Goal: Task Accomplishment & Management: Use online tool/utility

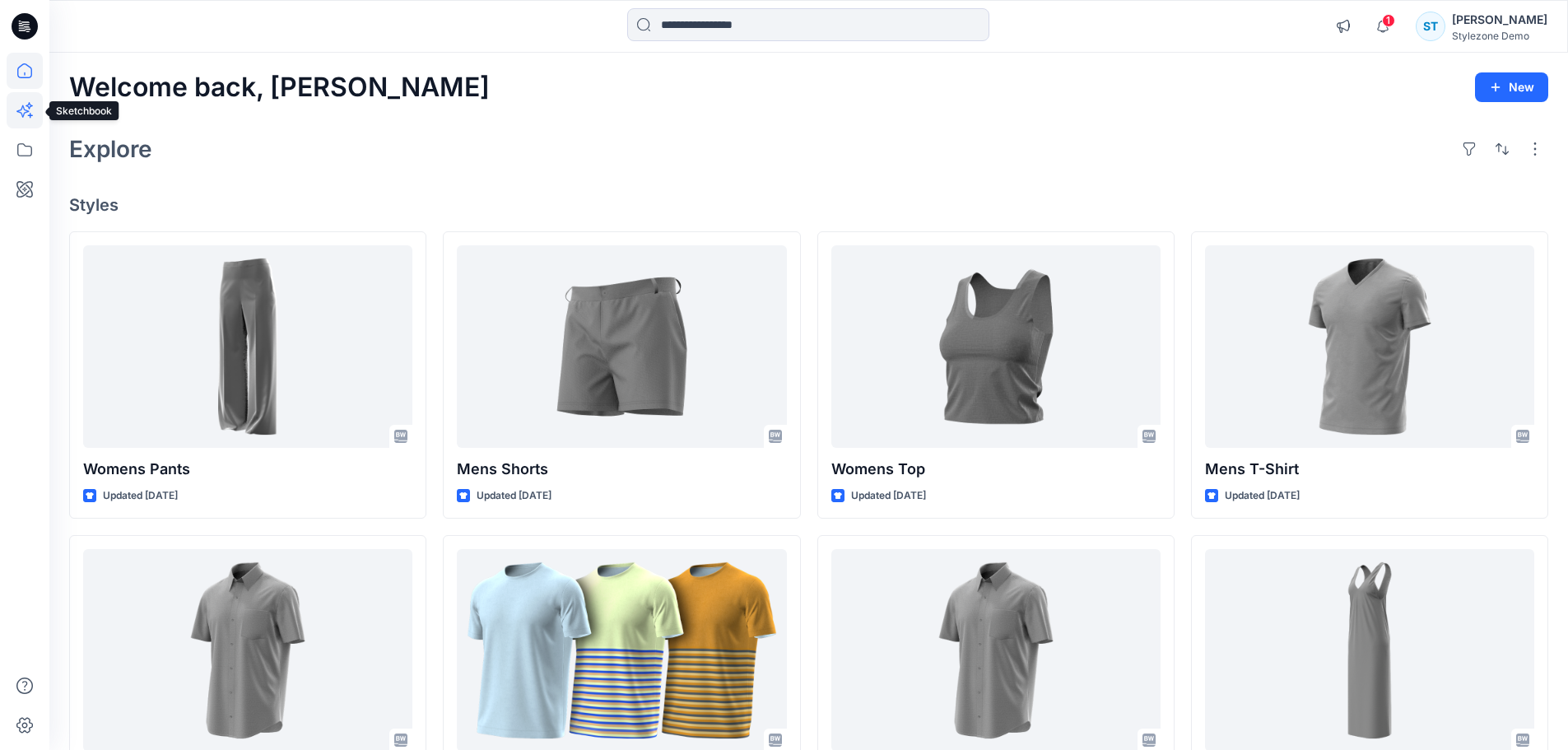
click at [23, 113] on icon at bounding box center [24, 110] width 36 height 36
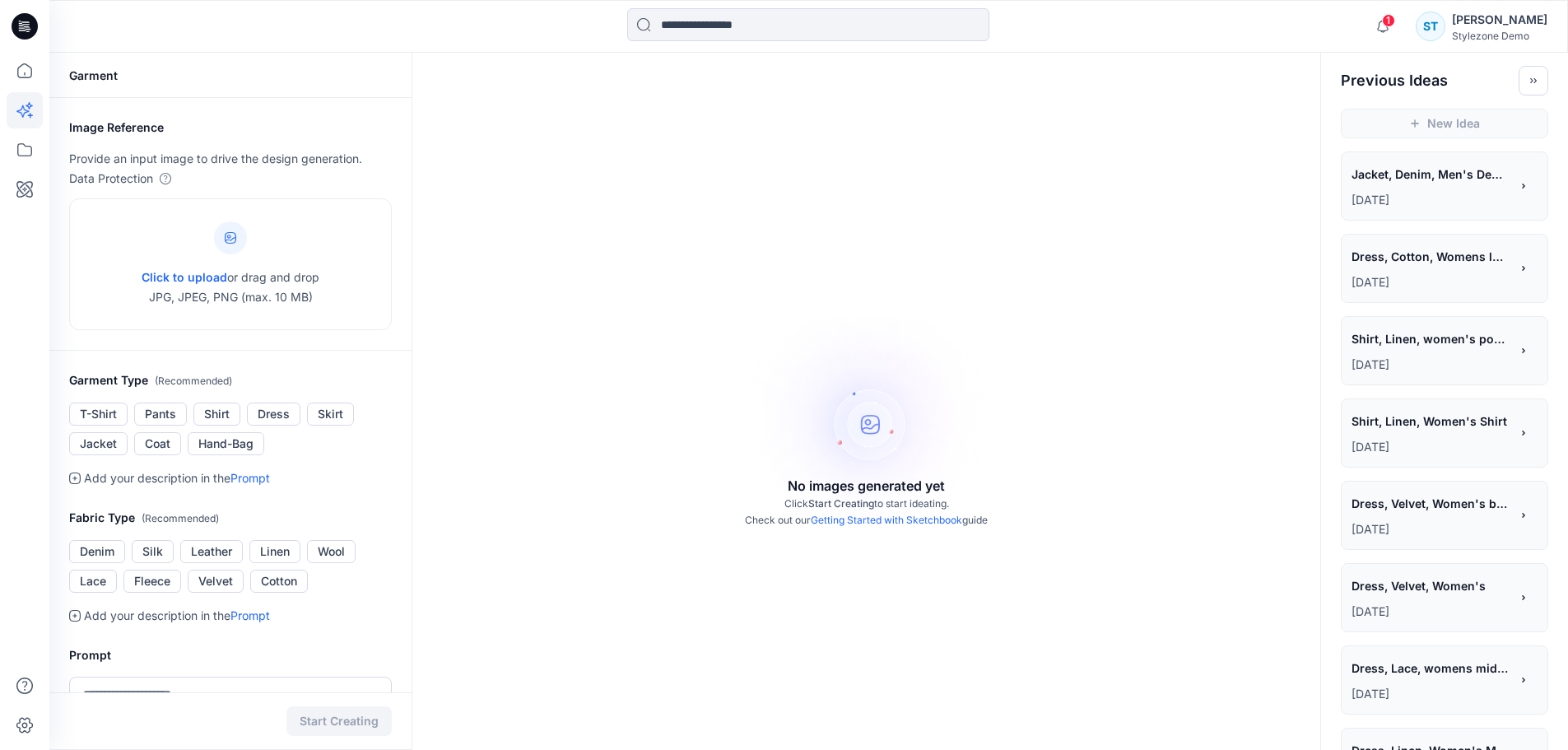
click at [1502, 190] on p "[DATE]" at bounding box center [1431, 200] width 158 height 19
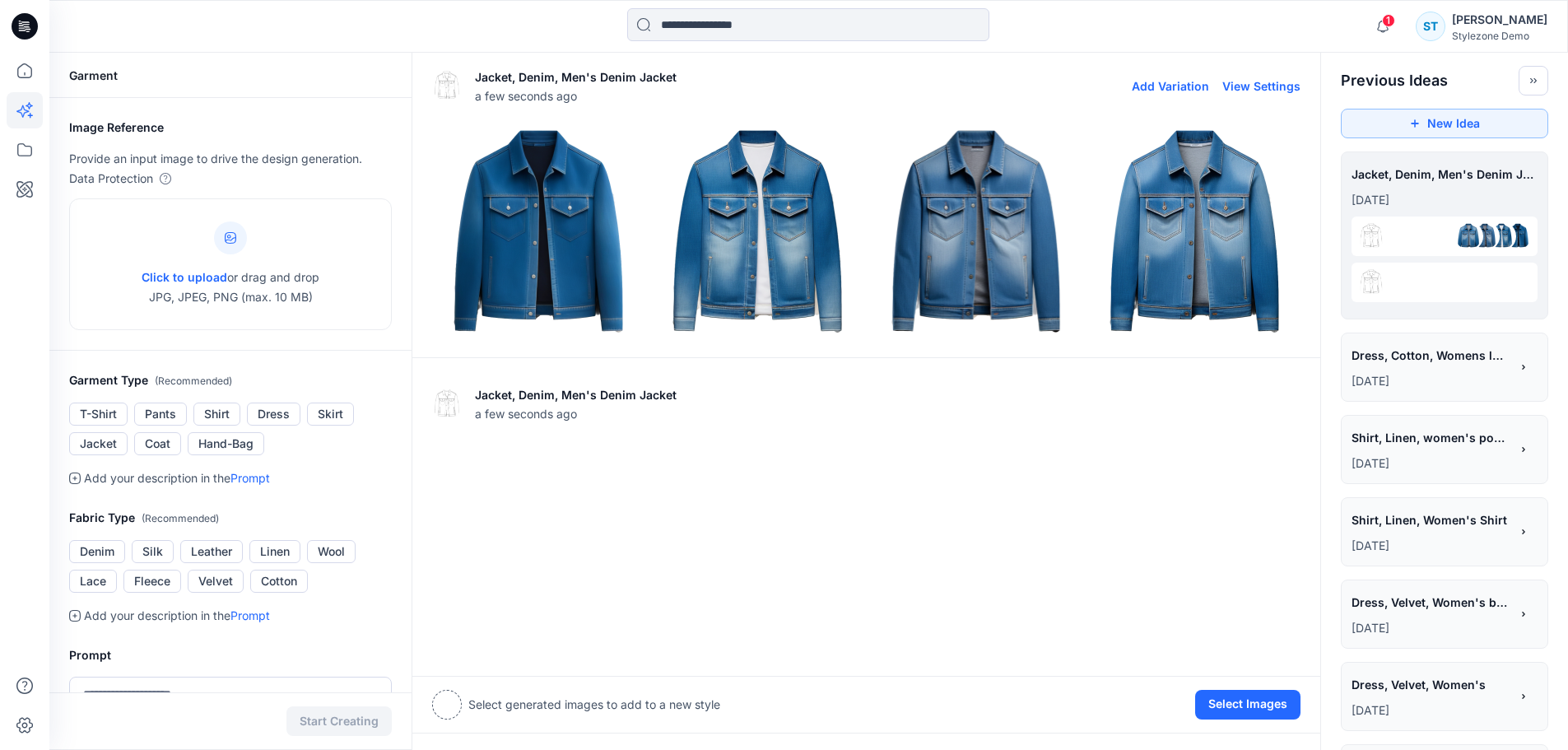
click at [1266, 82] on button "View Settings" at bounding box center [1261, 86] width 78 height 14
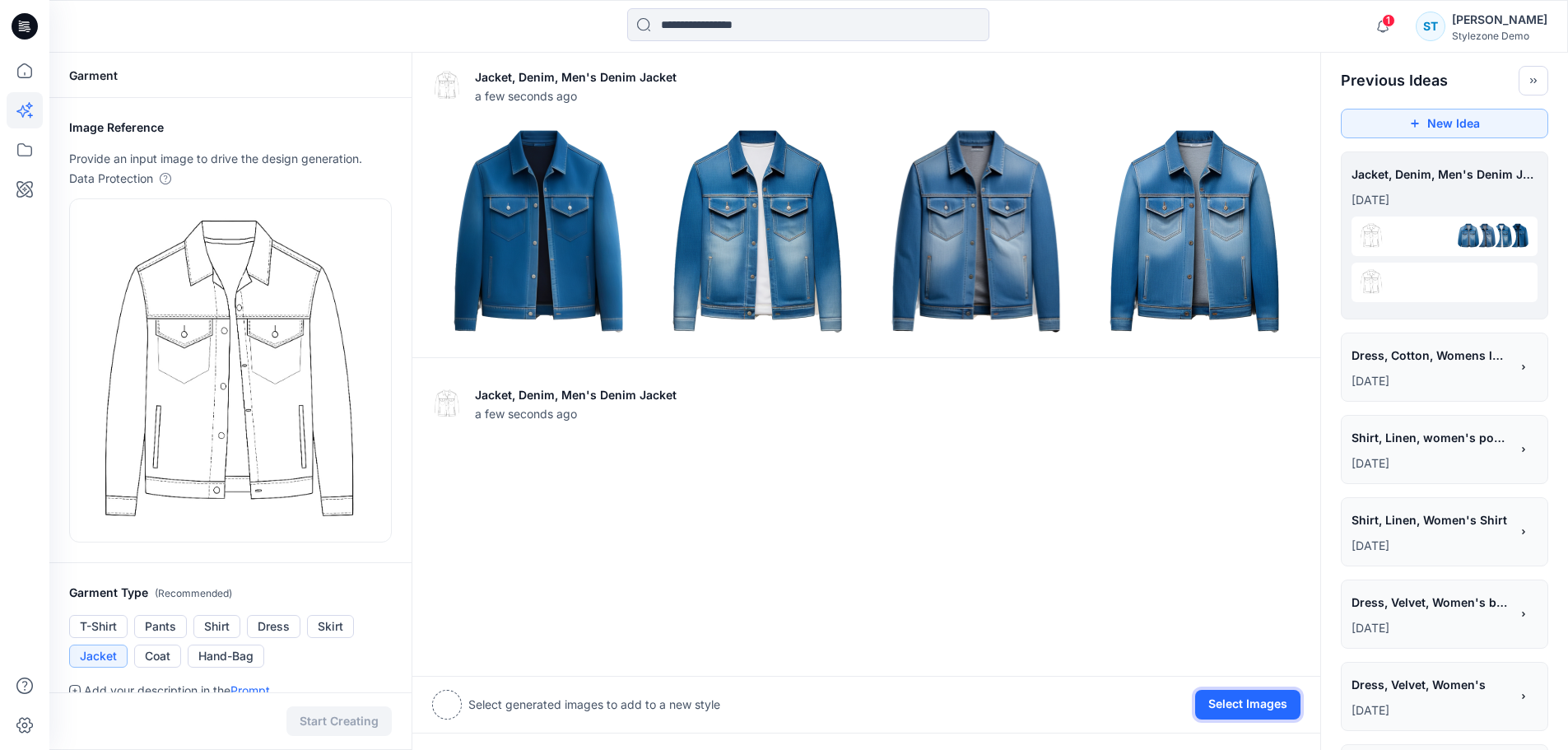
click at [1256, 694] on button "Select Images" at bounding box center [1248, 704] width 105 height 29
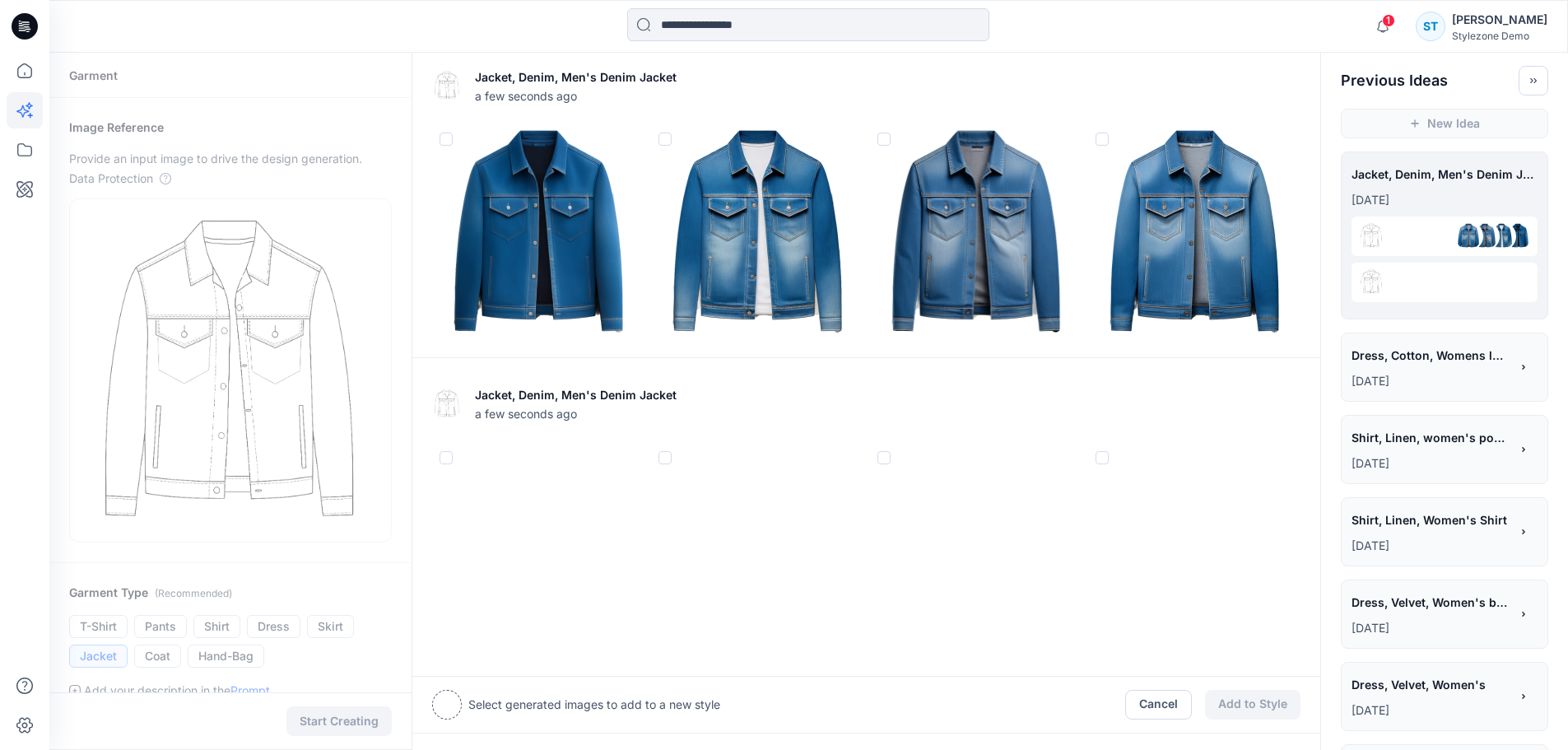
click at [666, 131] on img at bounding box center [757, 231] width 211 height 211
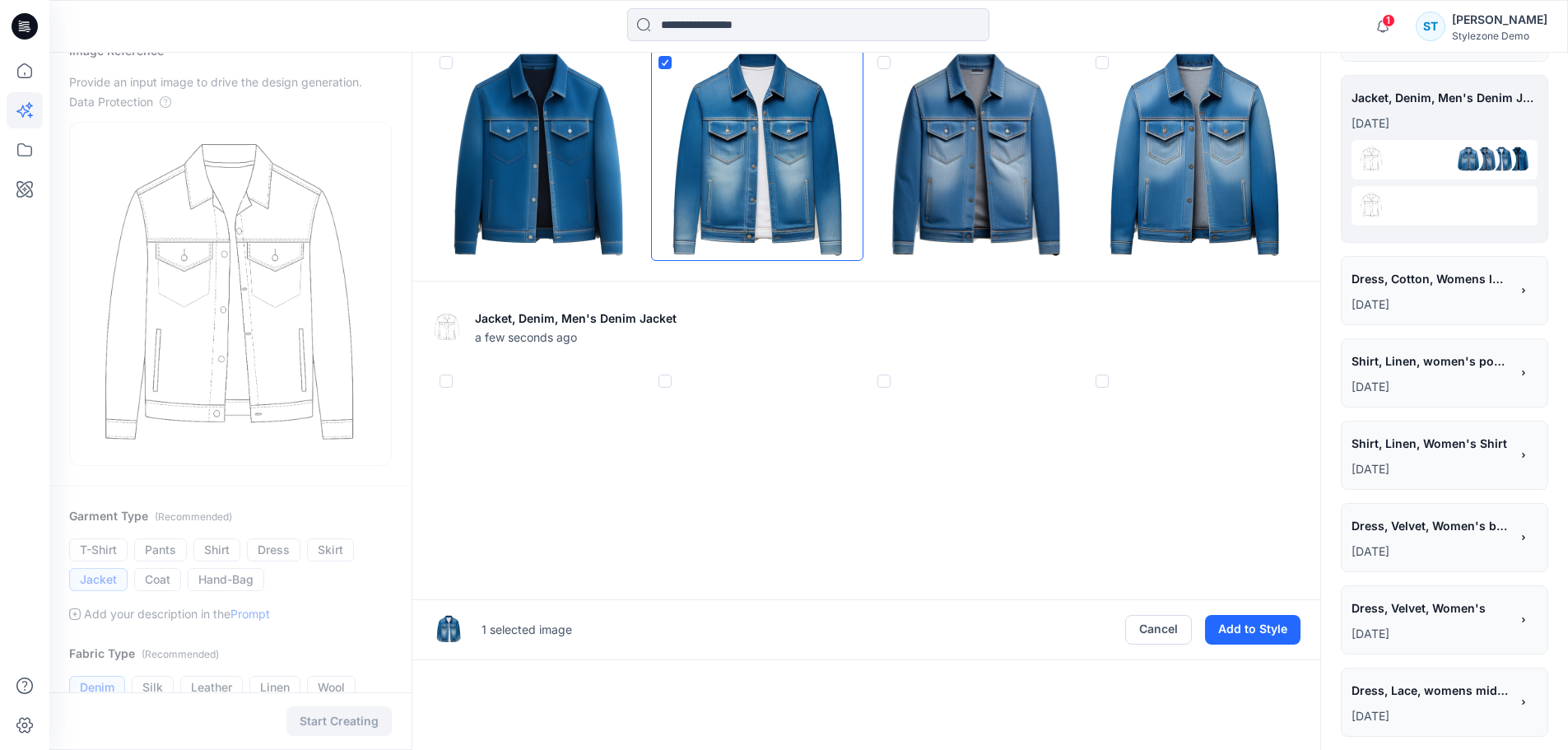
scroll to position [82, 0]
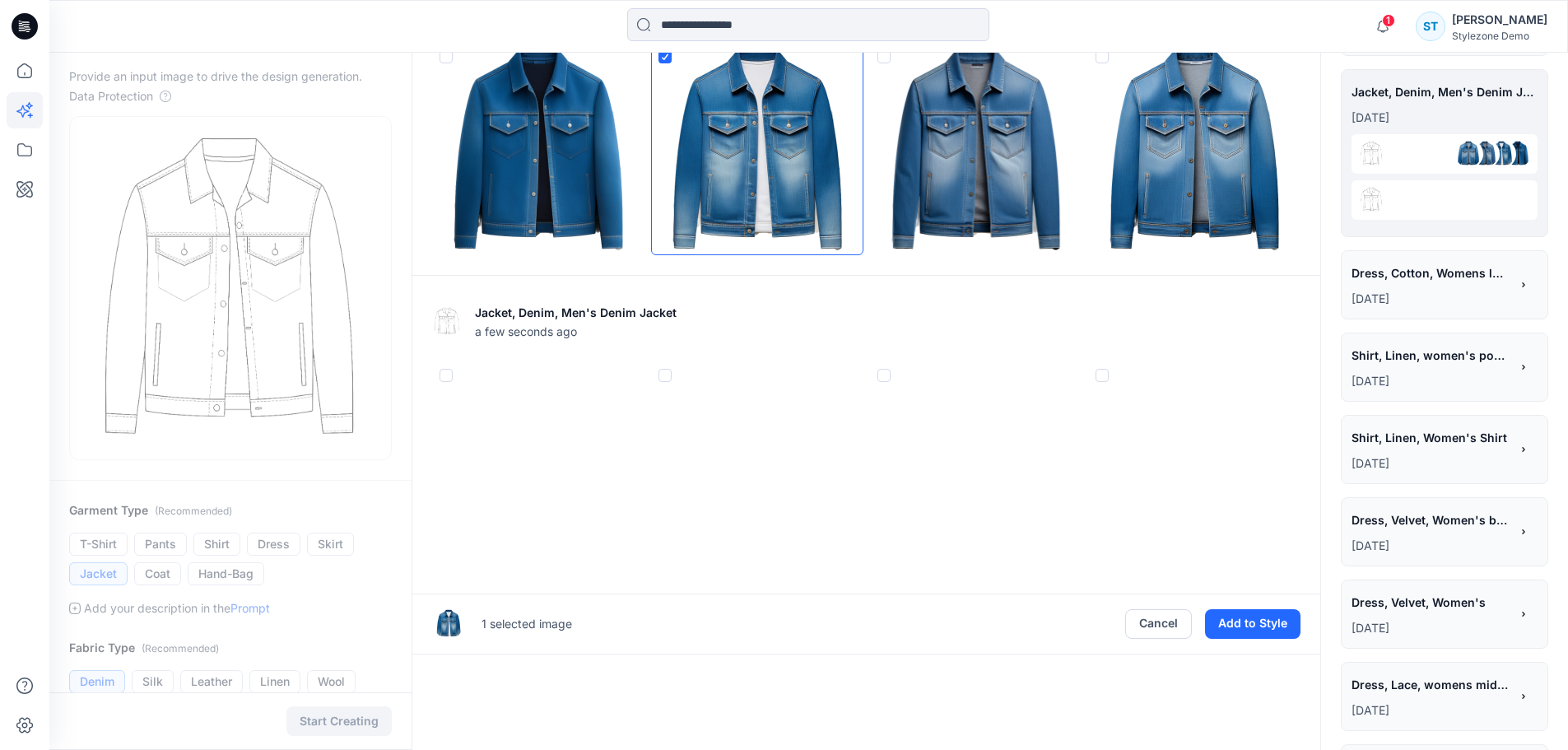
click at [1422, 439] on span "Shirt, Linen, Women's Shirt" at bounding box center [1430, 437] width 157 height 24
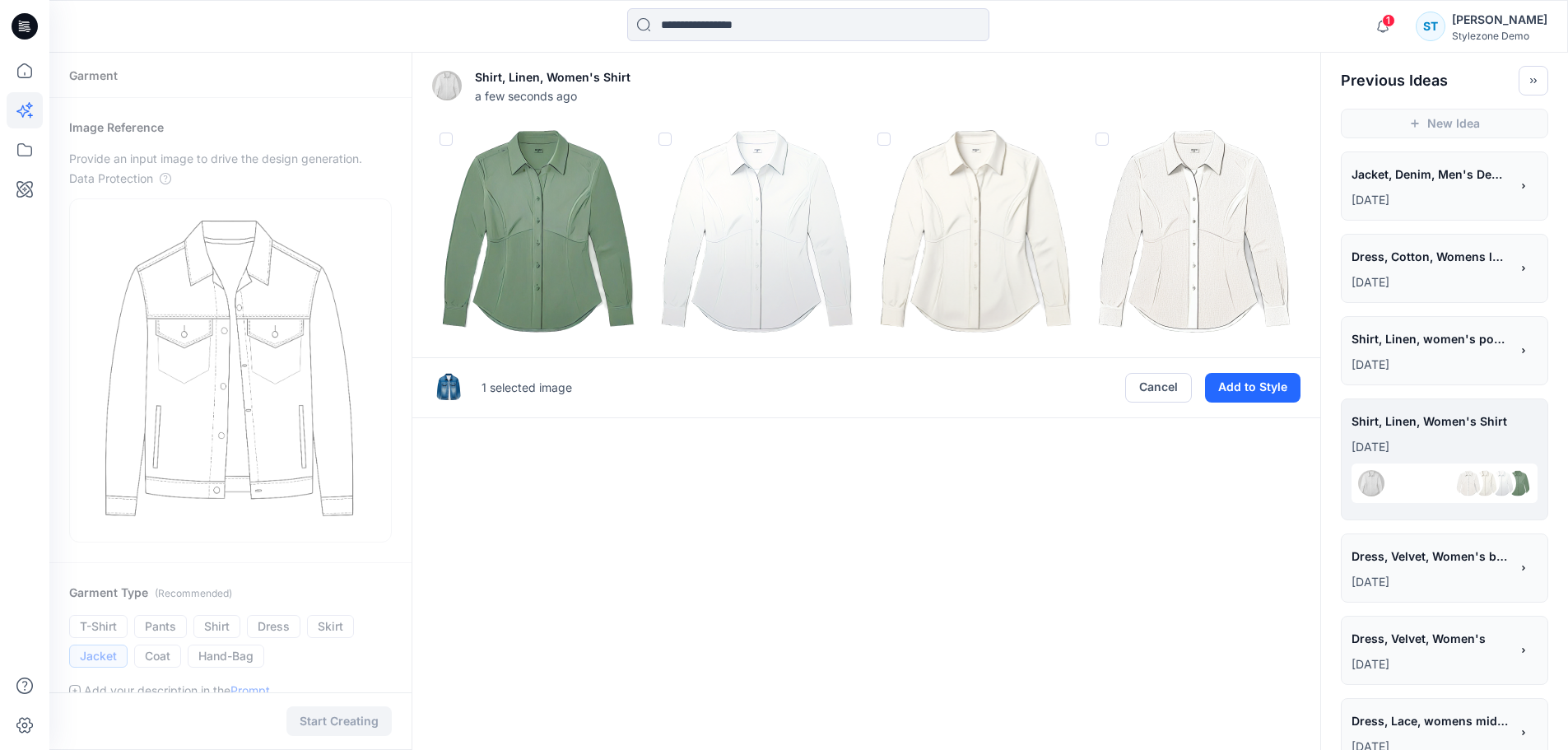
click at [1185, 173] on img at bounding box center [1194, 231] width 211 height 211
click at [1194, 89] on div at bounding box center [966, 85] width 670 height 52
click at [1159, 385] on button "Cancel" at bounding box center [1158, 387] width 66 height 29
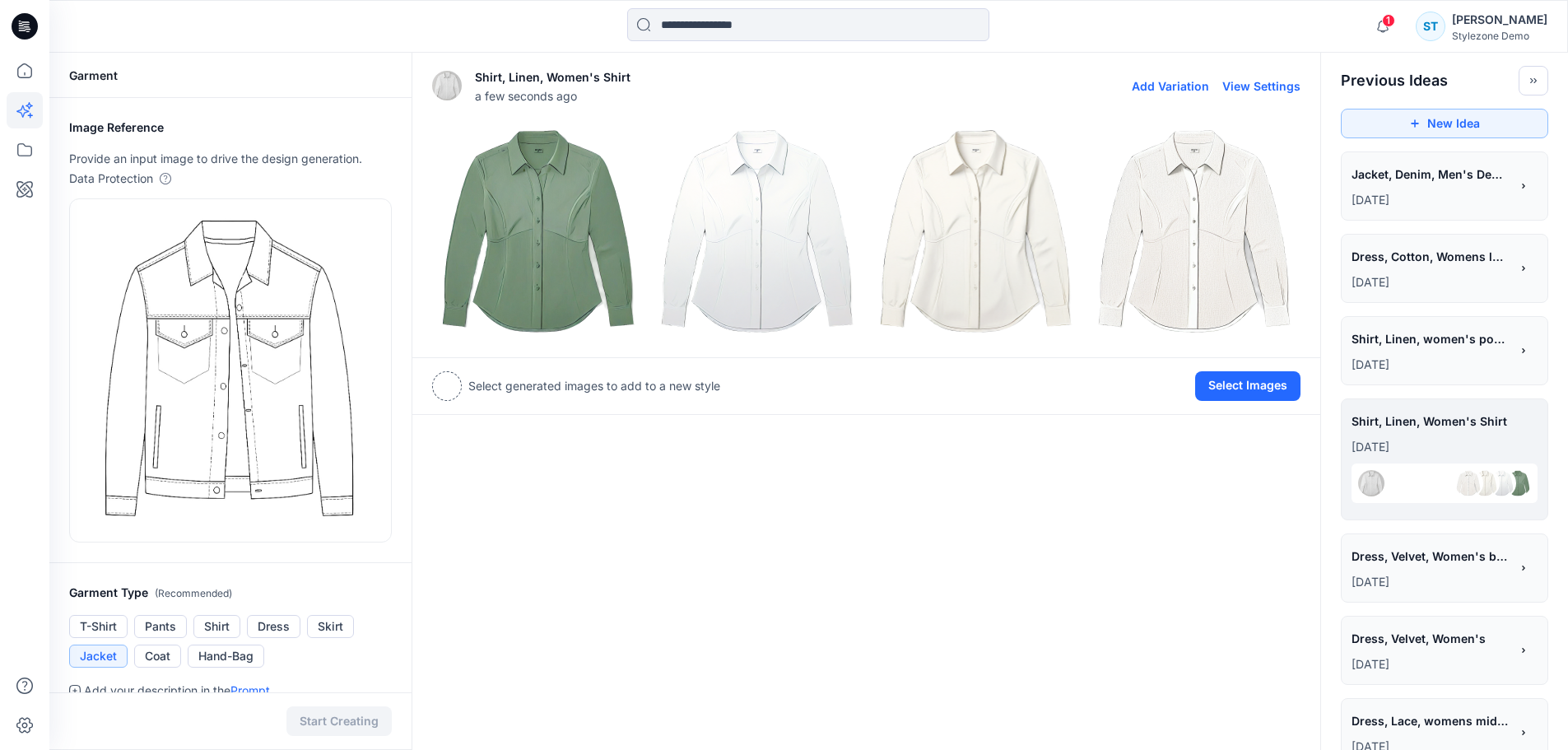
click at [1272, 83] on button "View Settings" at bounding box center [1261, 86] width 78 height 14
type textarea "**********"
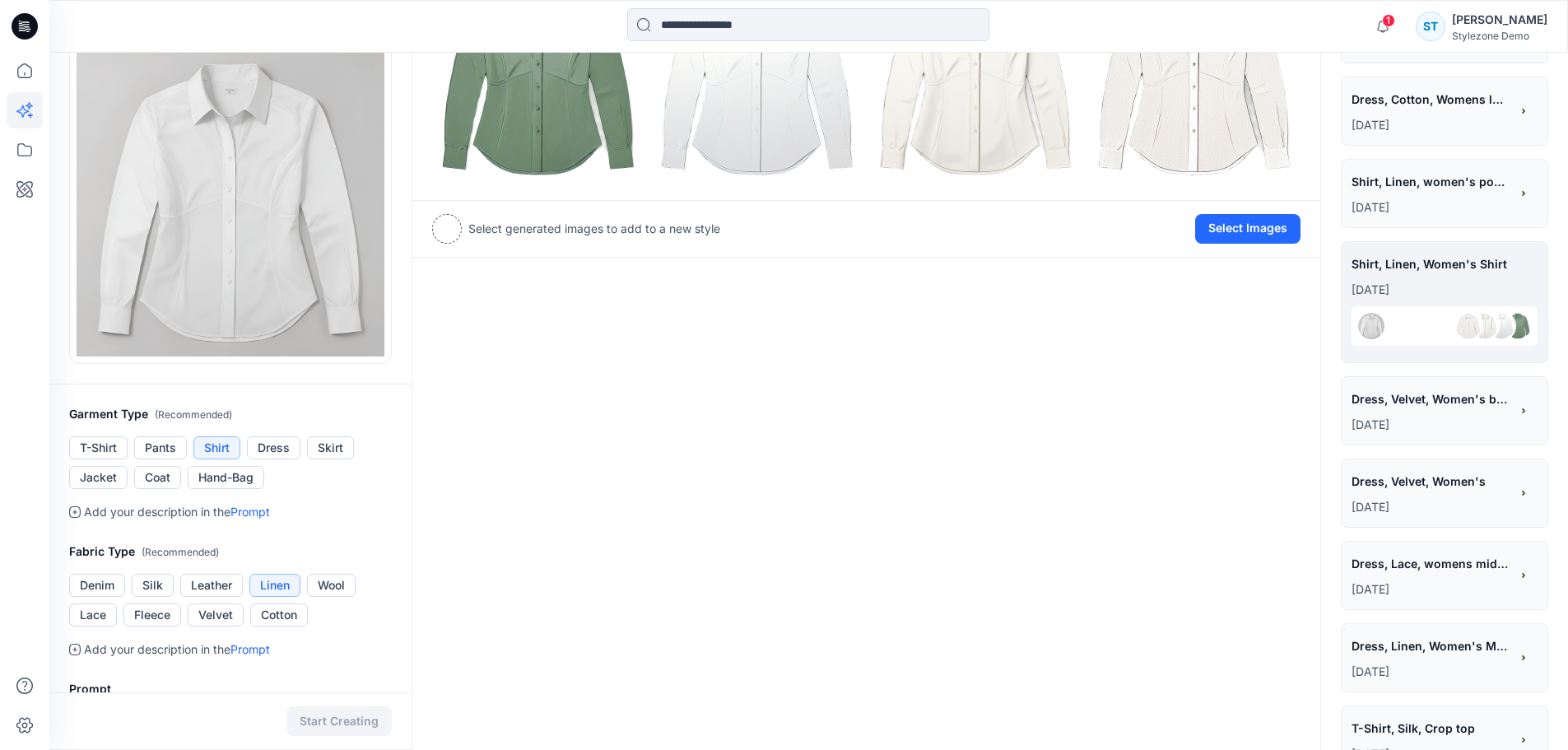
scroll to position [165, 0]
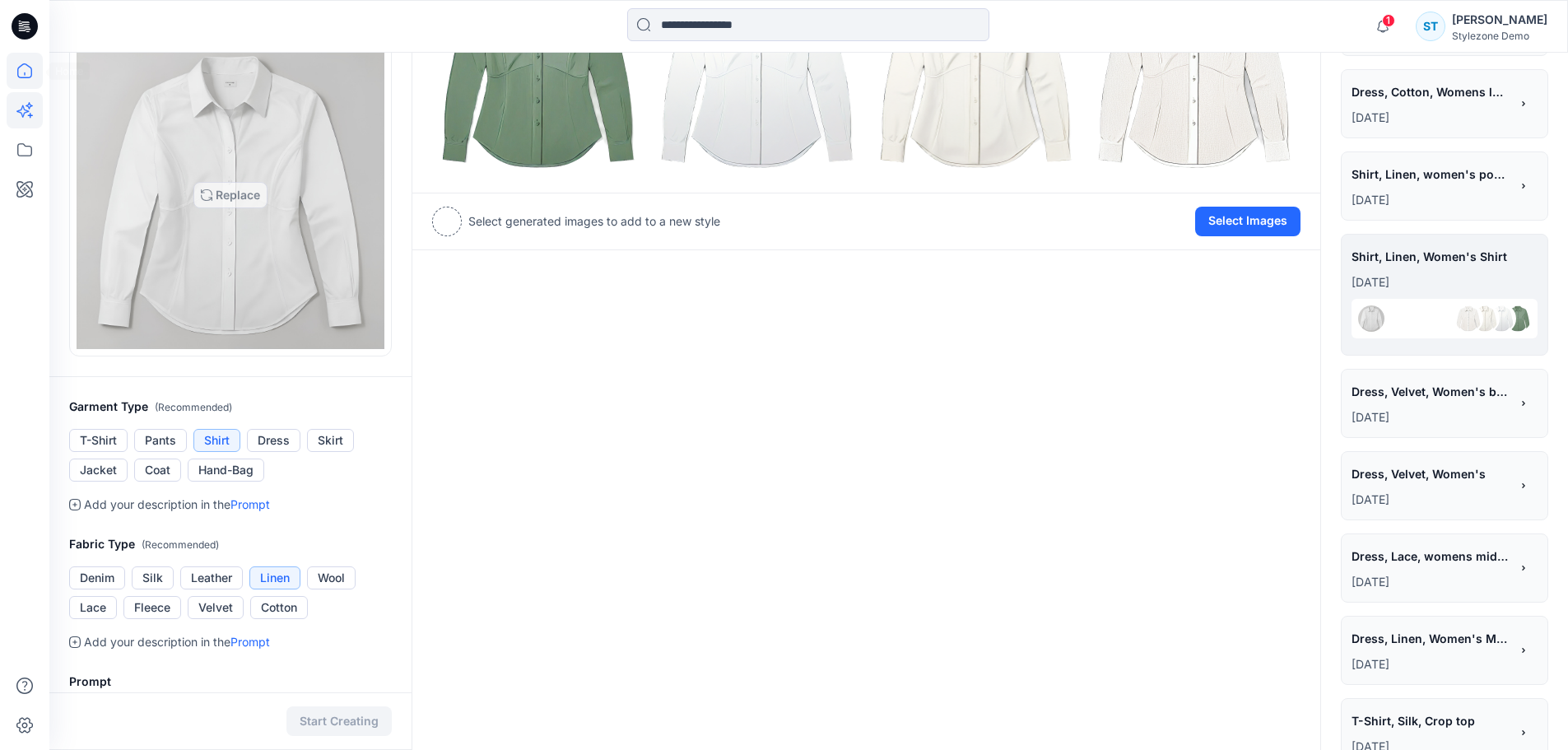
click at [20, 58] on icon at bounding box center [24, 70] width 36 height 36
